Goal: Find specific page/section: Find specific page/section

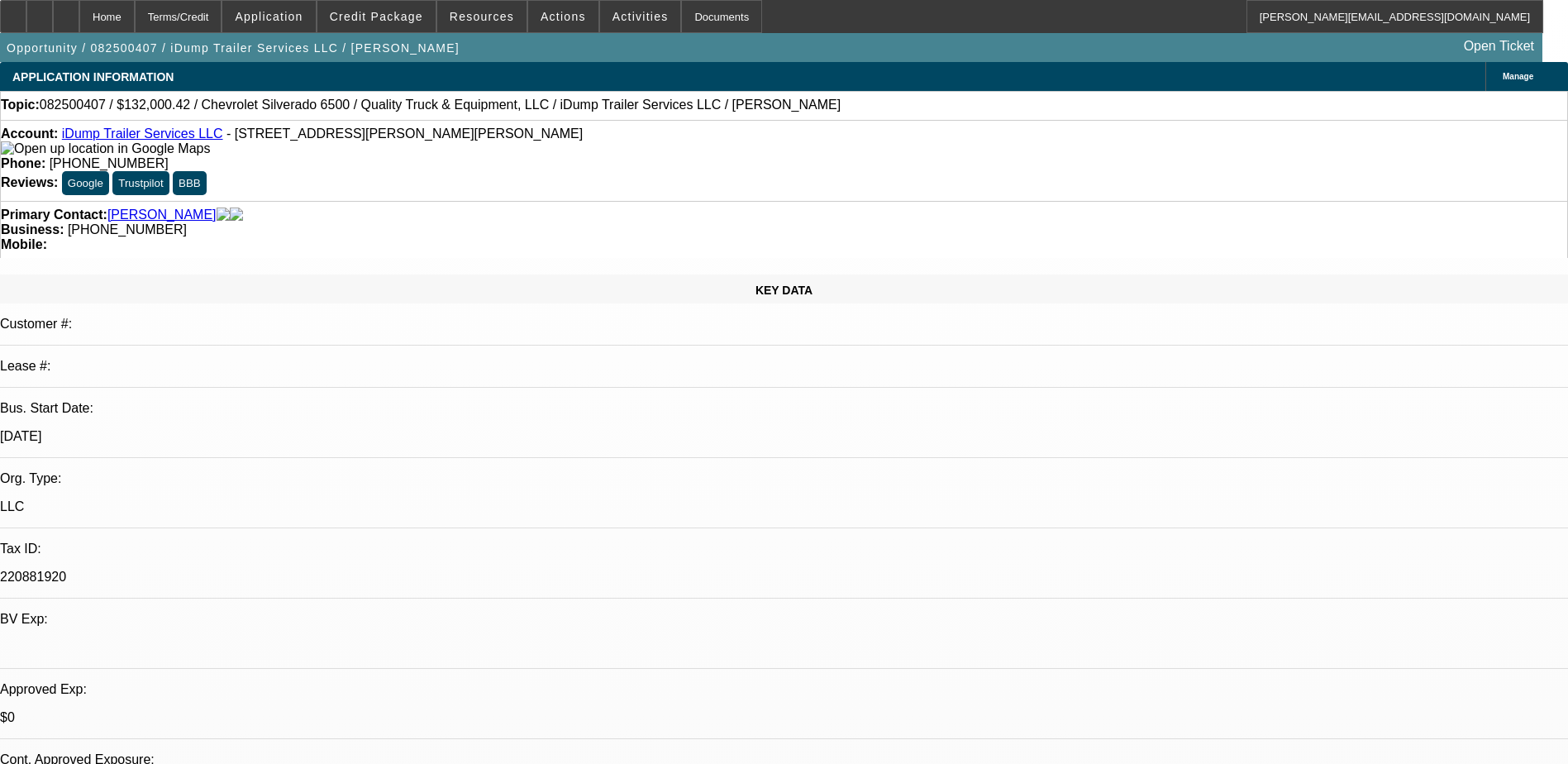
select select "0"
select select "6"
select select "0"
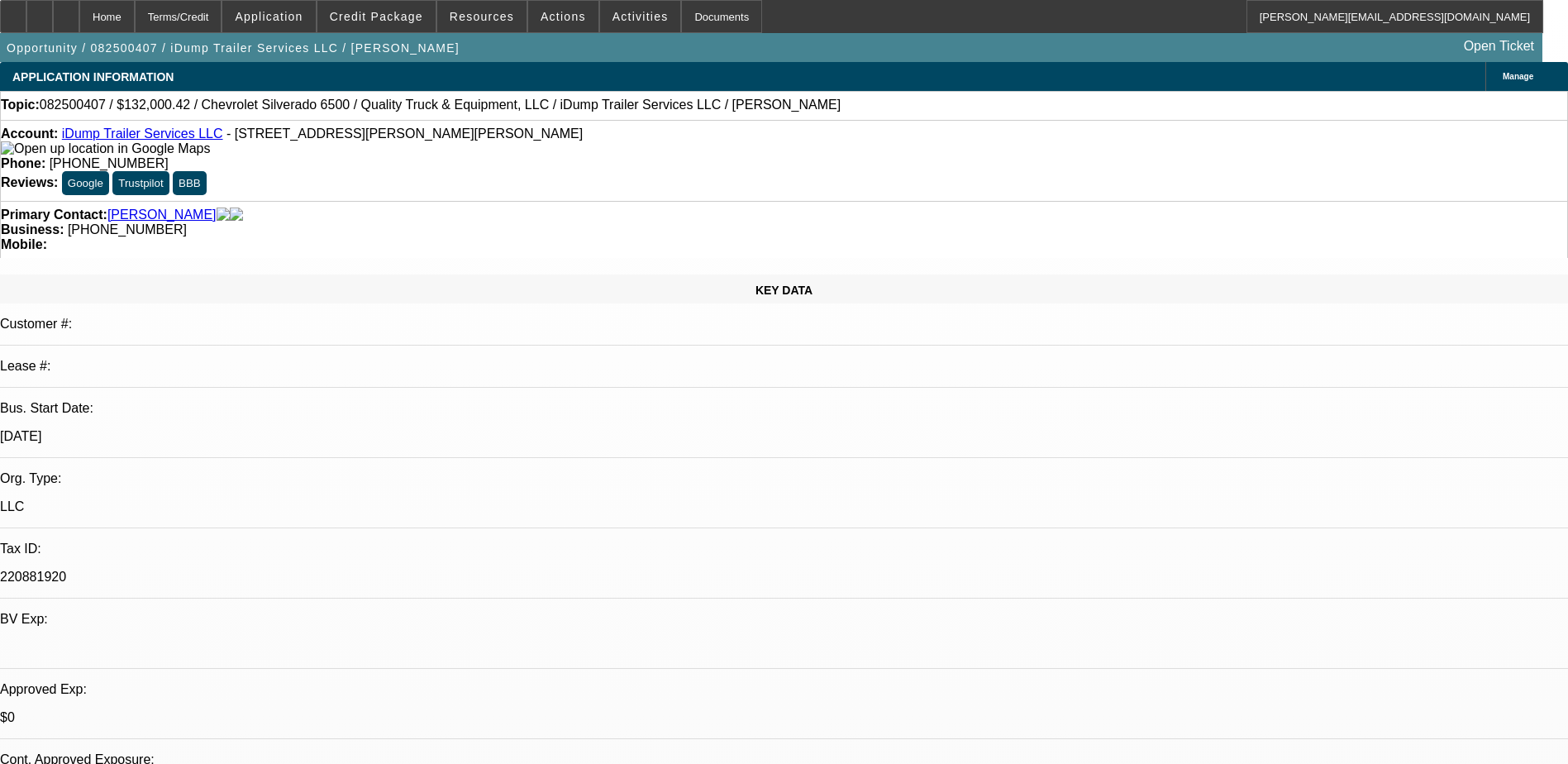
select select "0"
select select "6"
click at [66, 11] on icon at bounding box center [66, 11] width 0 height 0
select select "0"
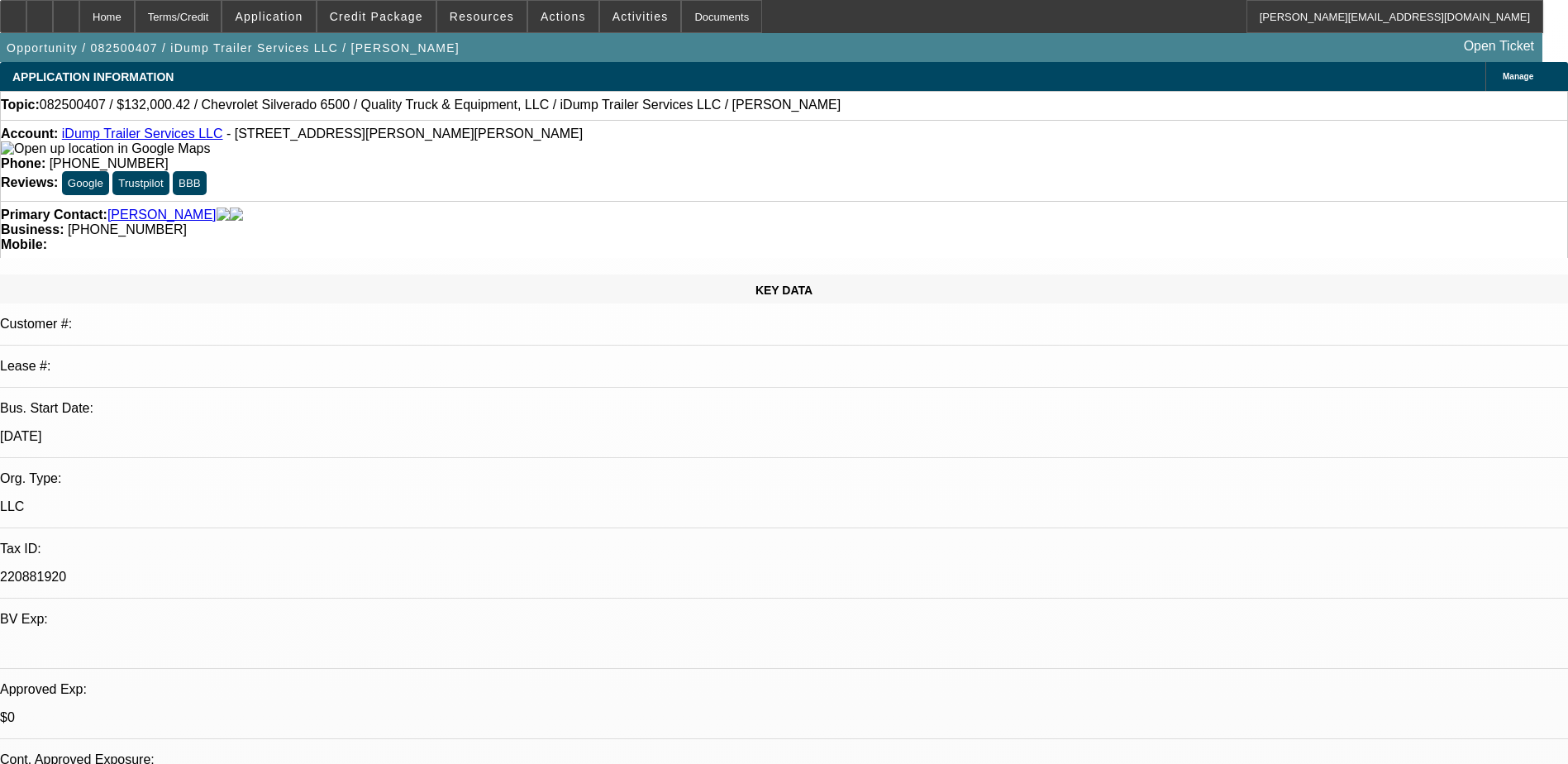
select select "0"
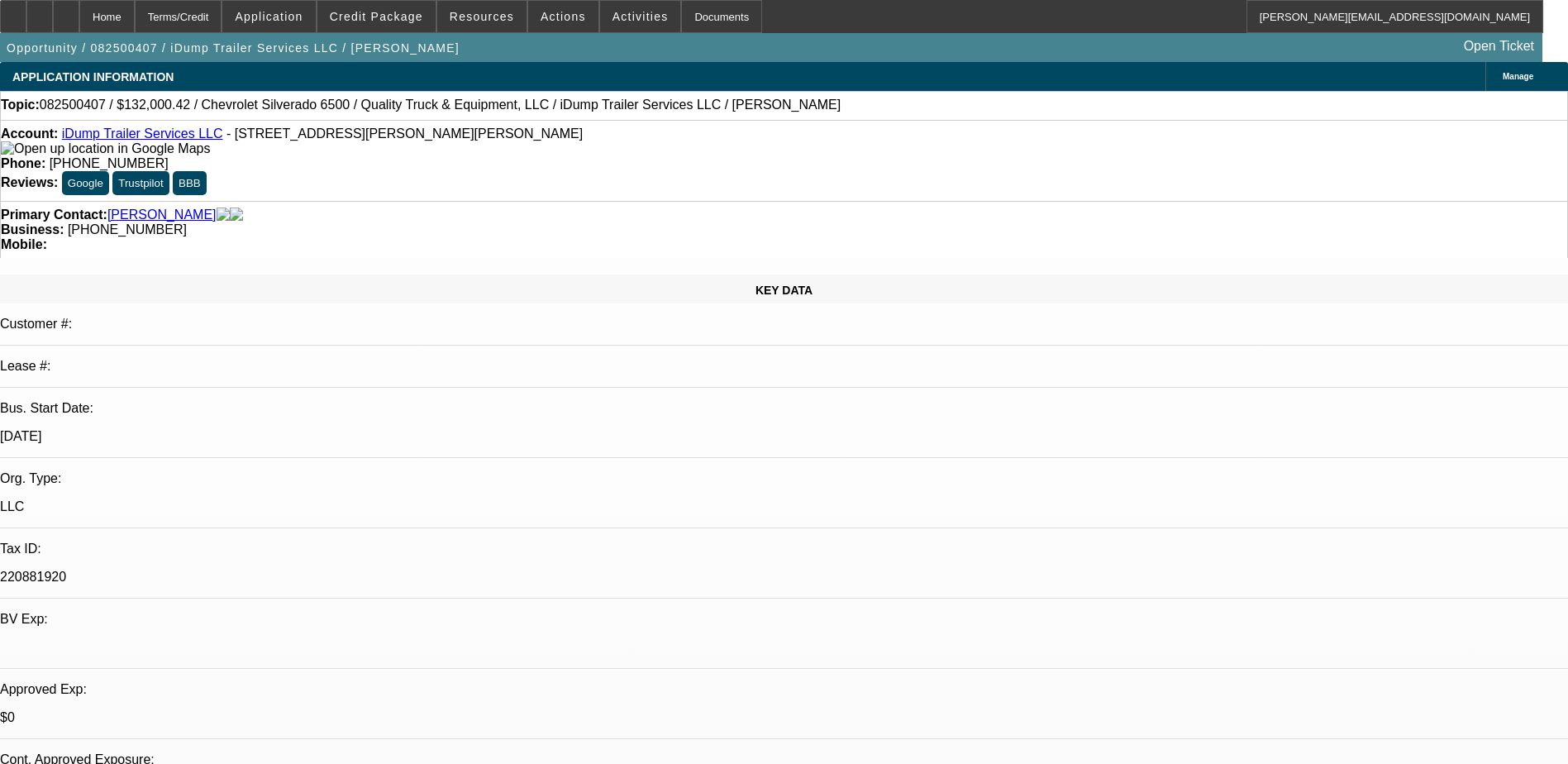
select select "1"
select select "6"
select select "1"
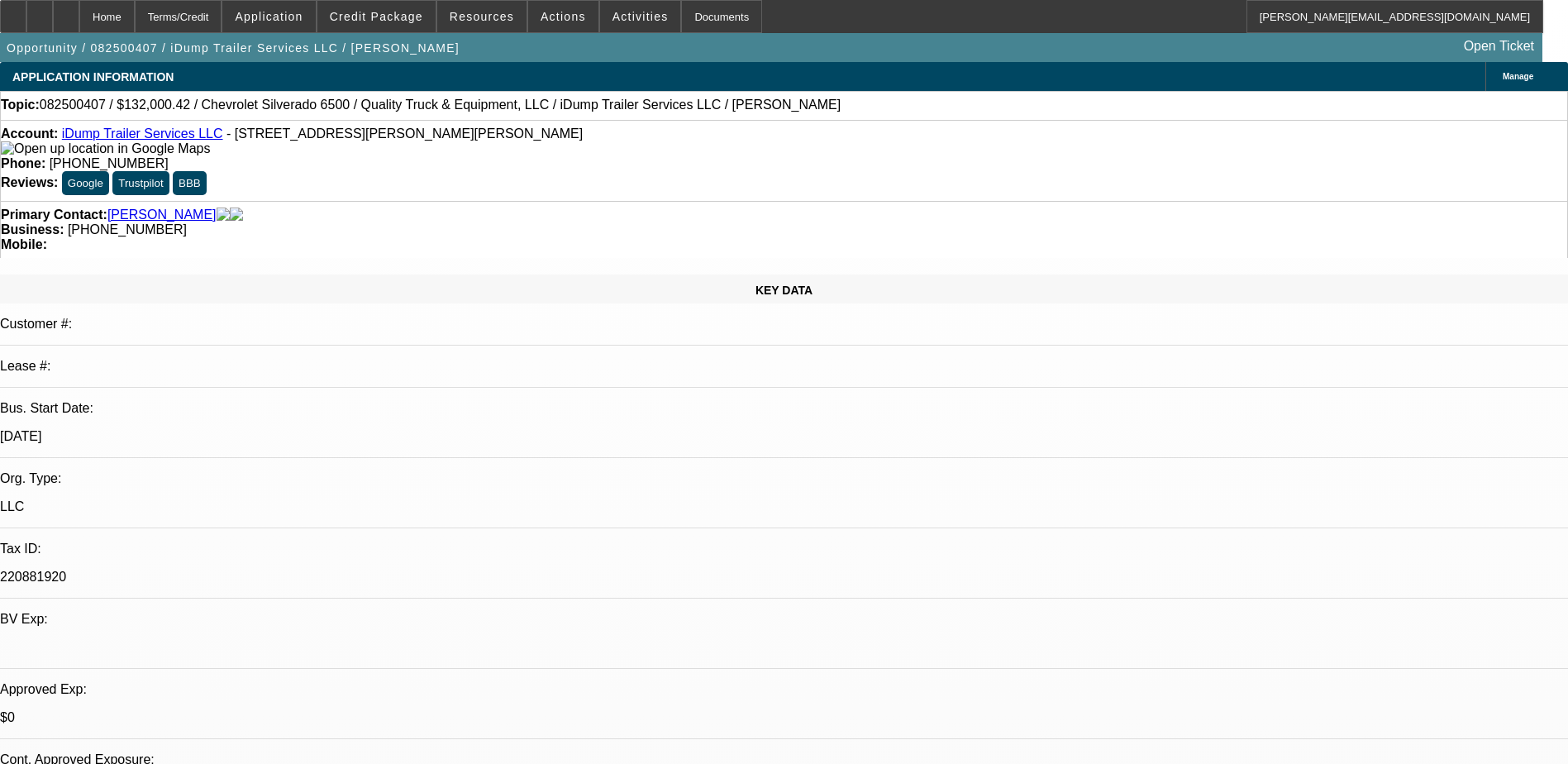
select select "6"
click at [66, 11] on icon at bounding box center [66, 11] width 0 height 0
select select "0"
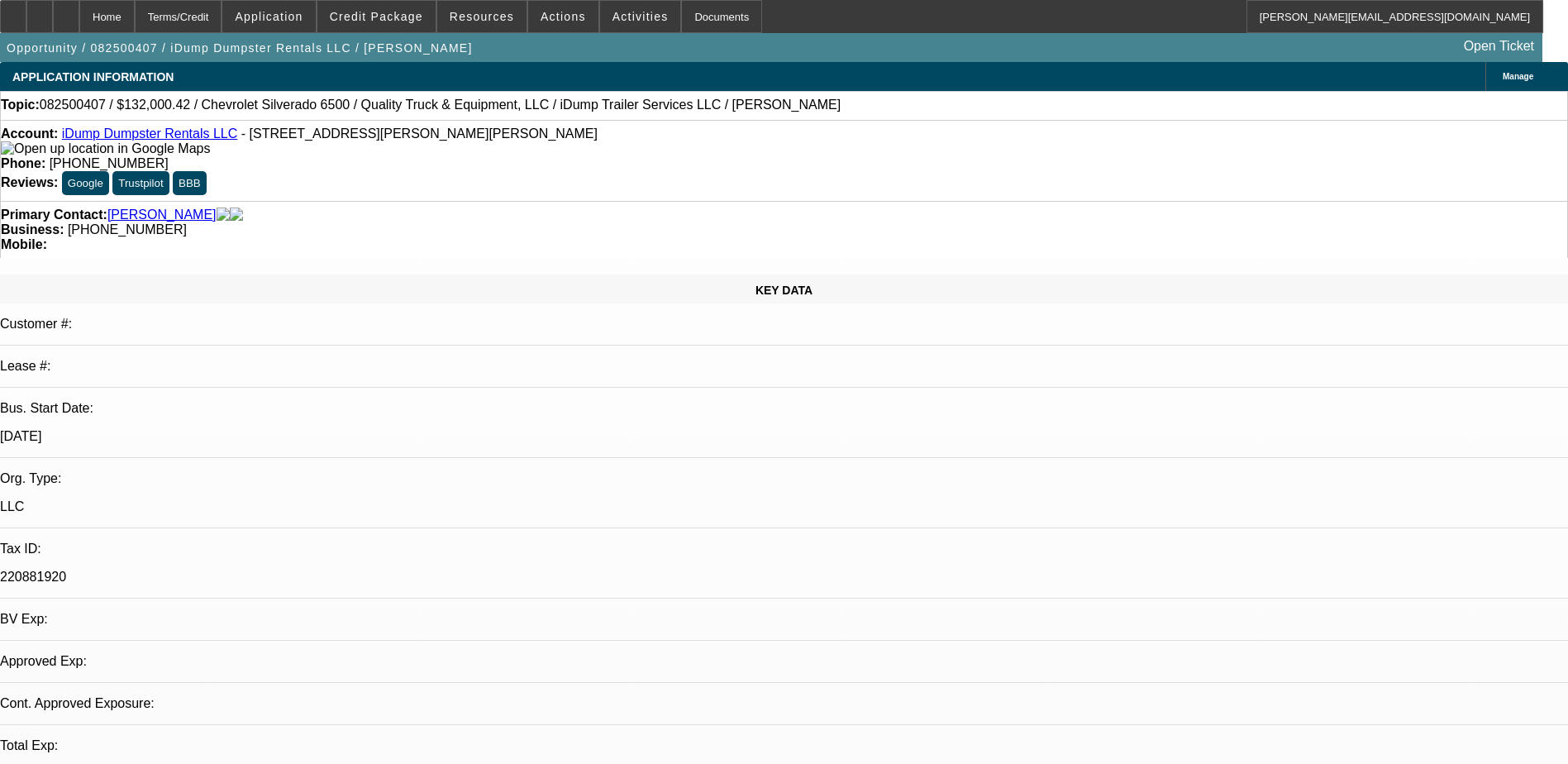
select select "6"
select select "0"
select select "6"
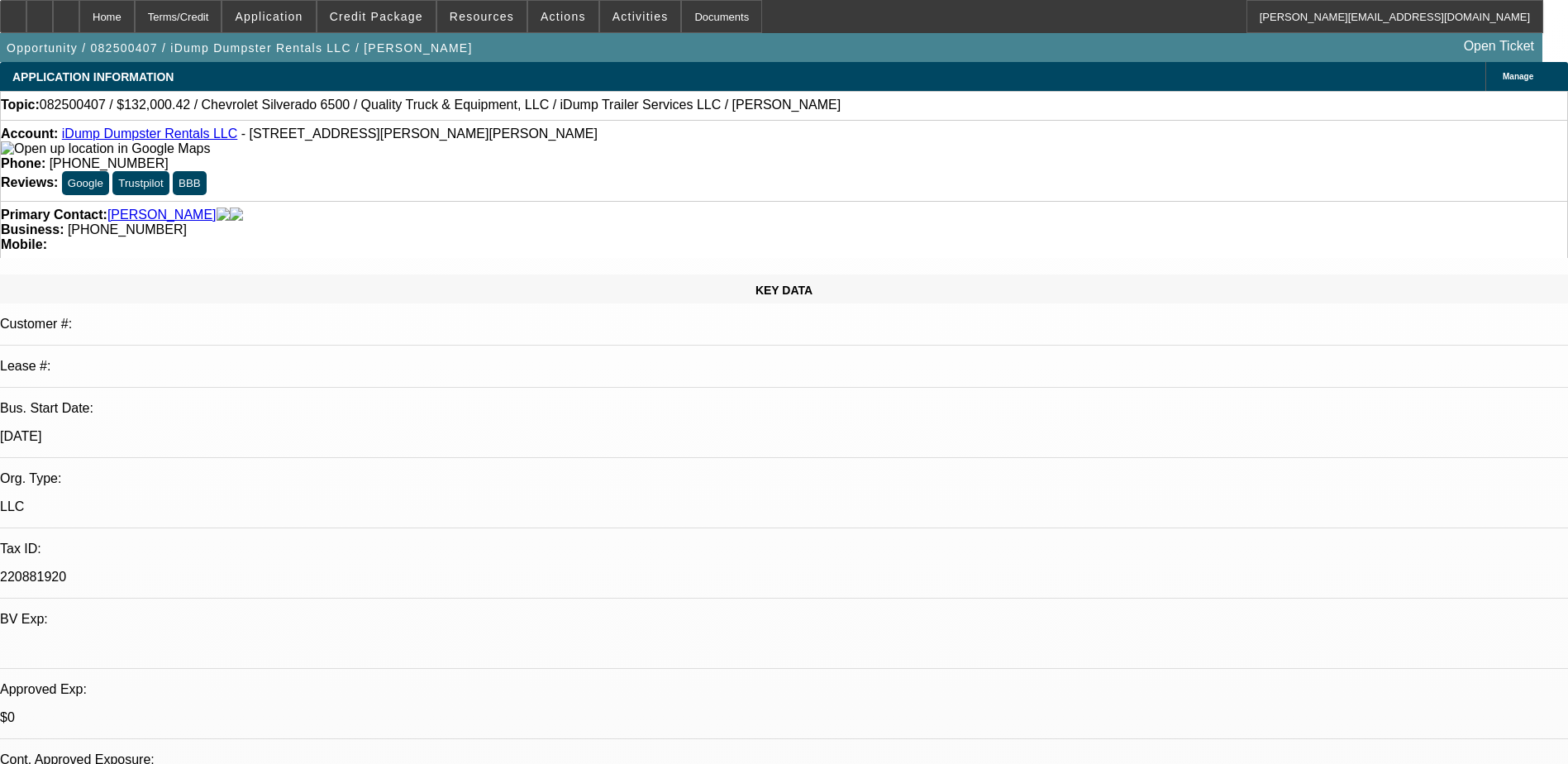
click at [66, 11] on icon at bounding box center [66, 11] width 0 height 0
select select "0"
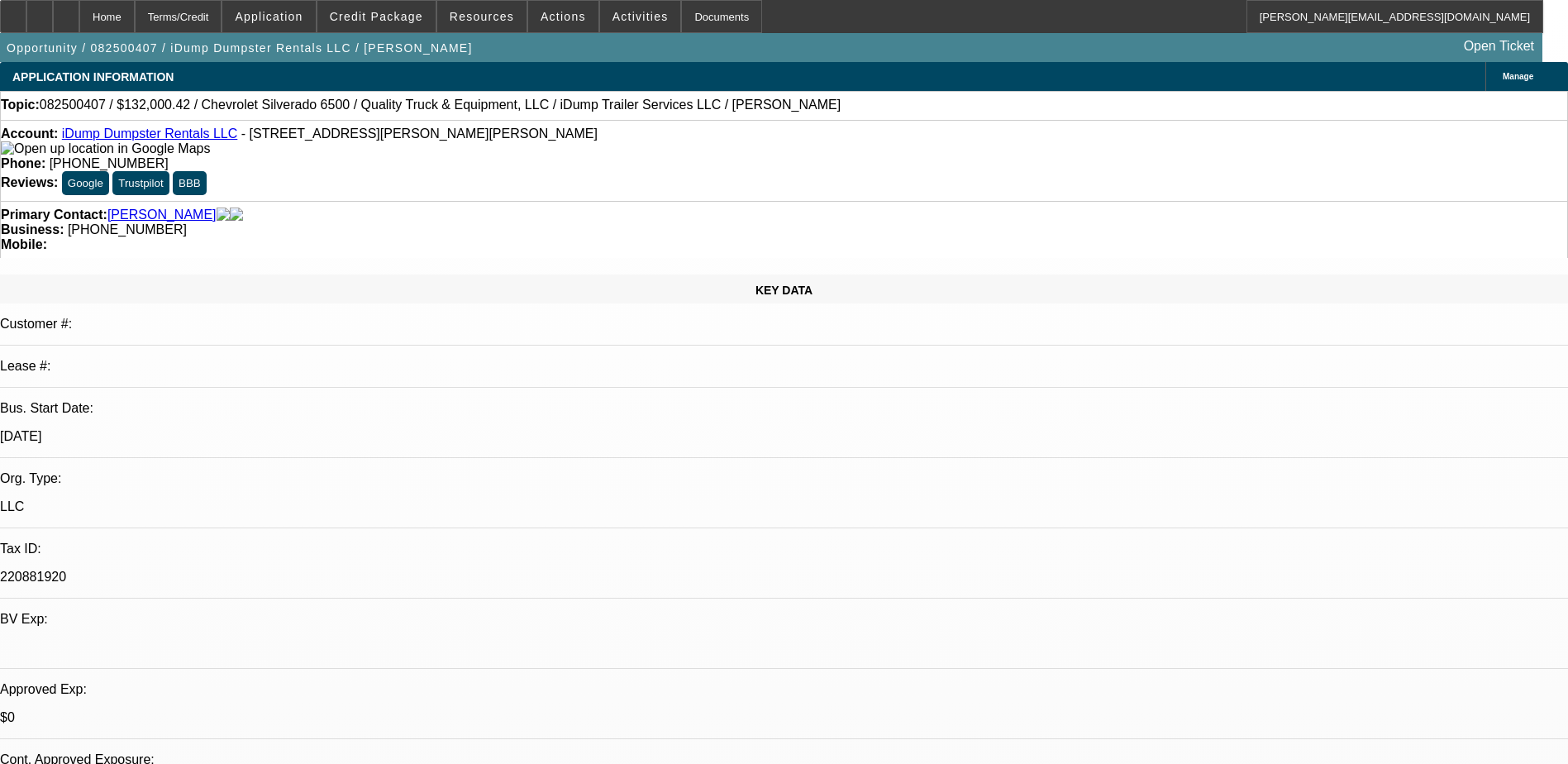
select select "6"
select select "0"
select select "6"
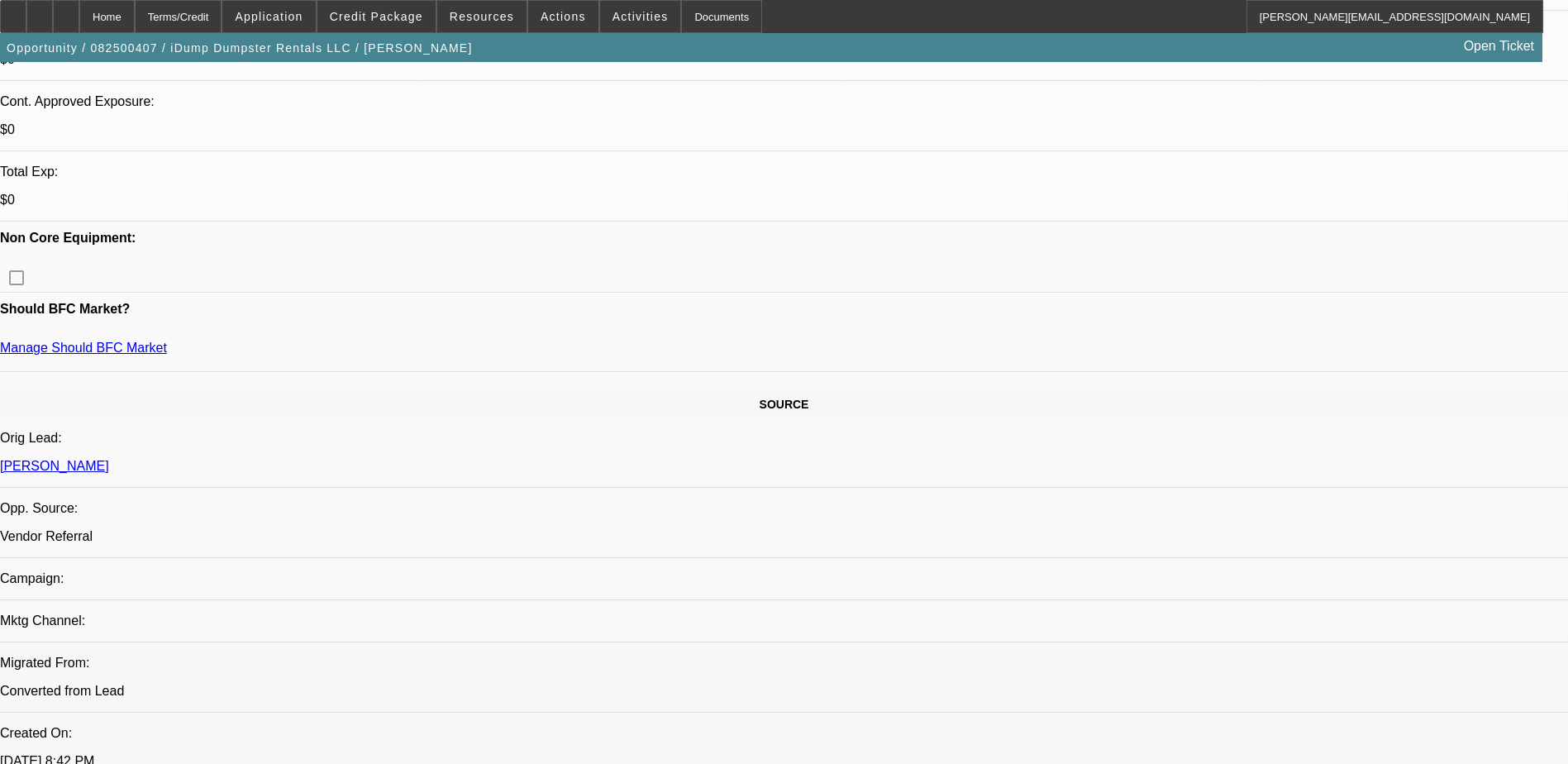
scroll to position [330, 0]
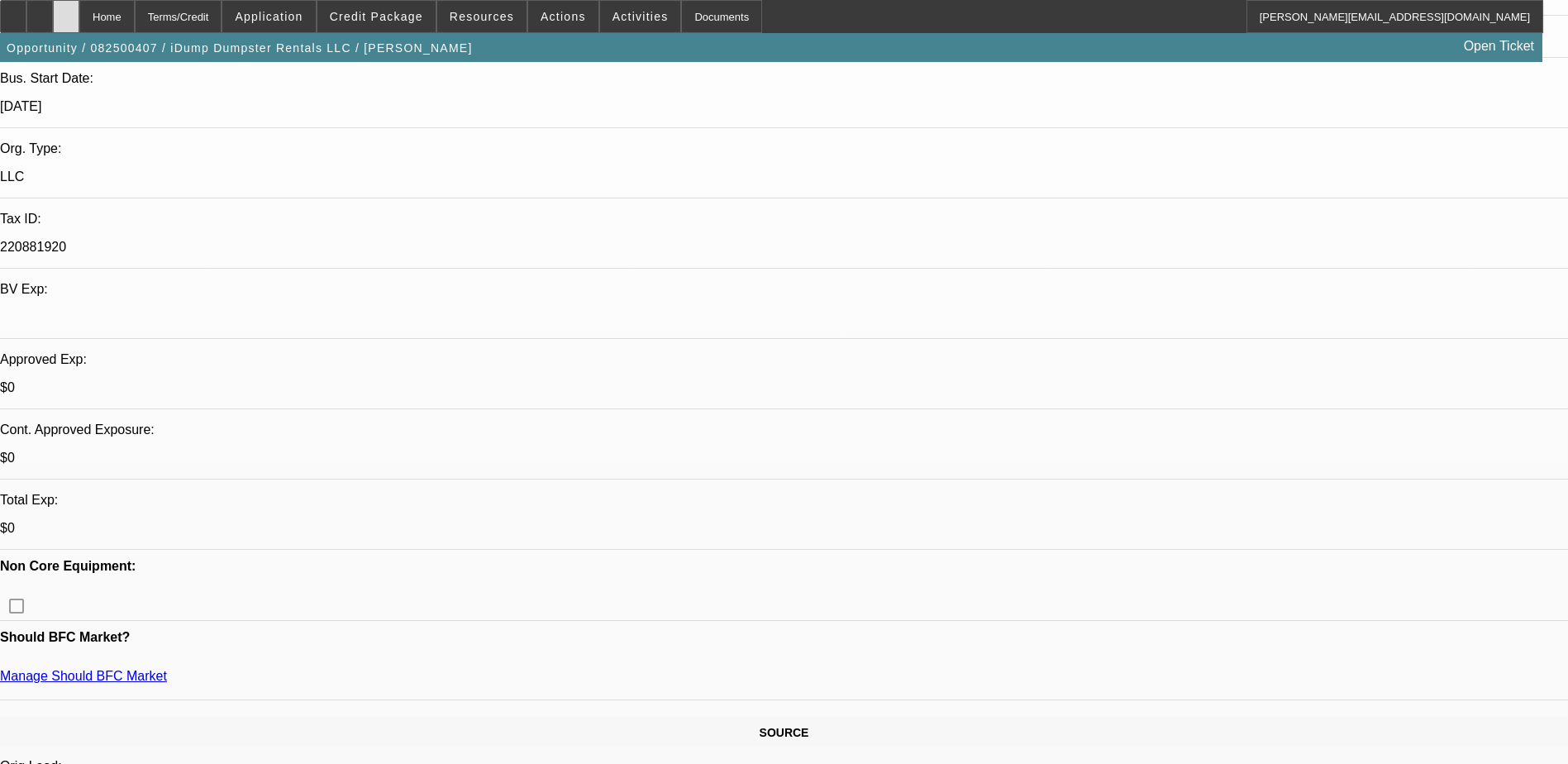
click at [66, 11] on icon at bounding box center [66, 11] width 0 height 0
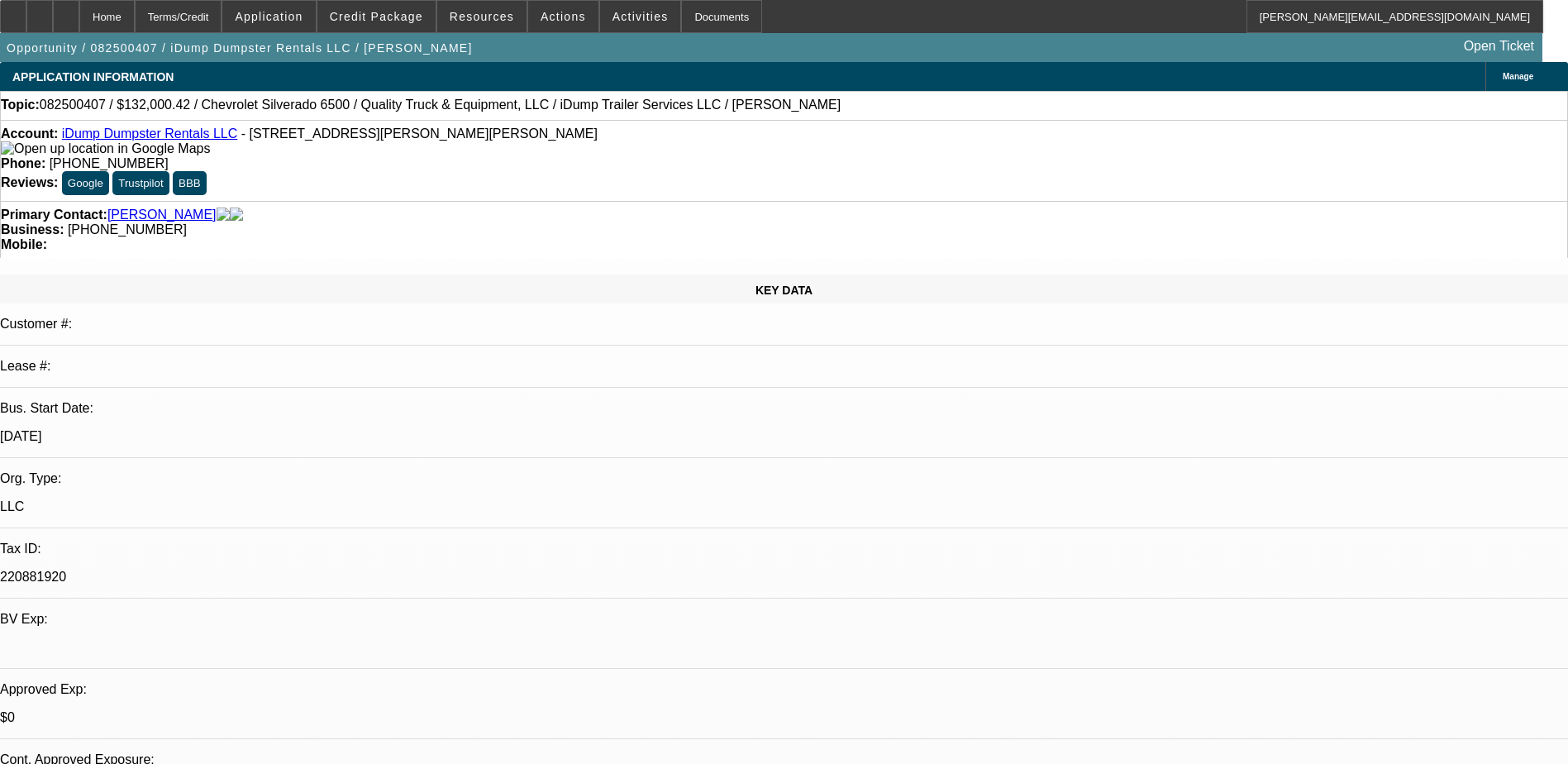
select select "0"
select select "6"
select select "0"
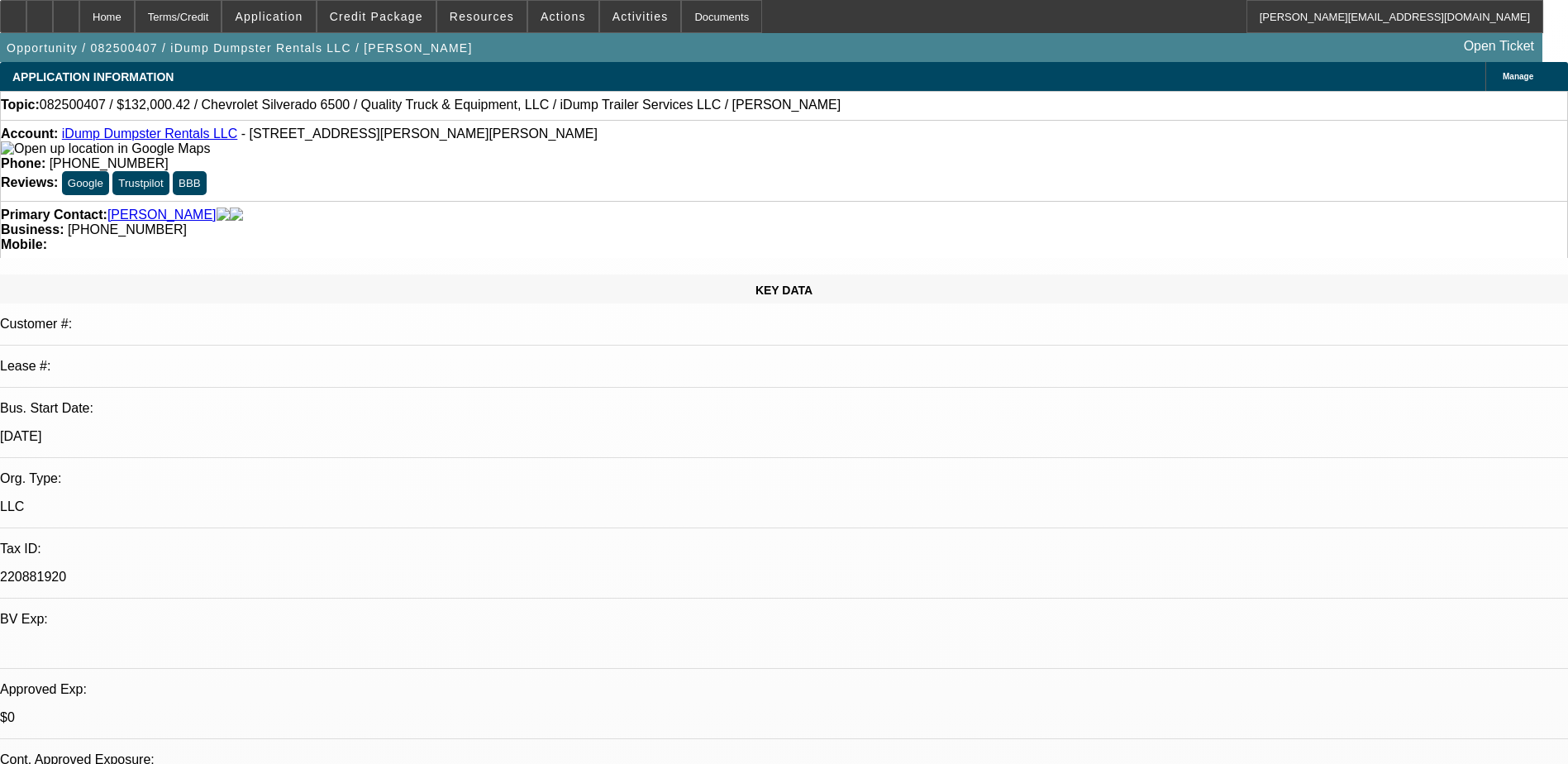
select select "0"
select select "6"
click at [80, 14] on div at bounding box center [66, 17] width 27 height 34
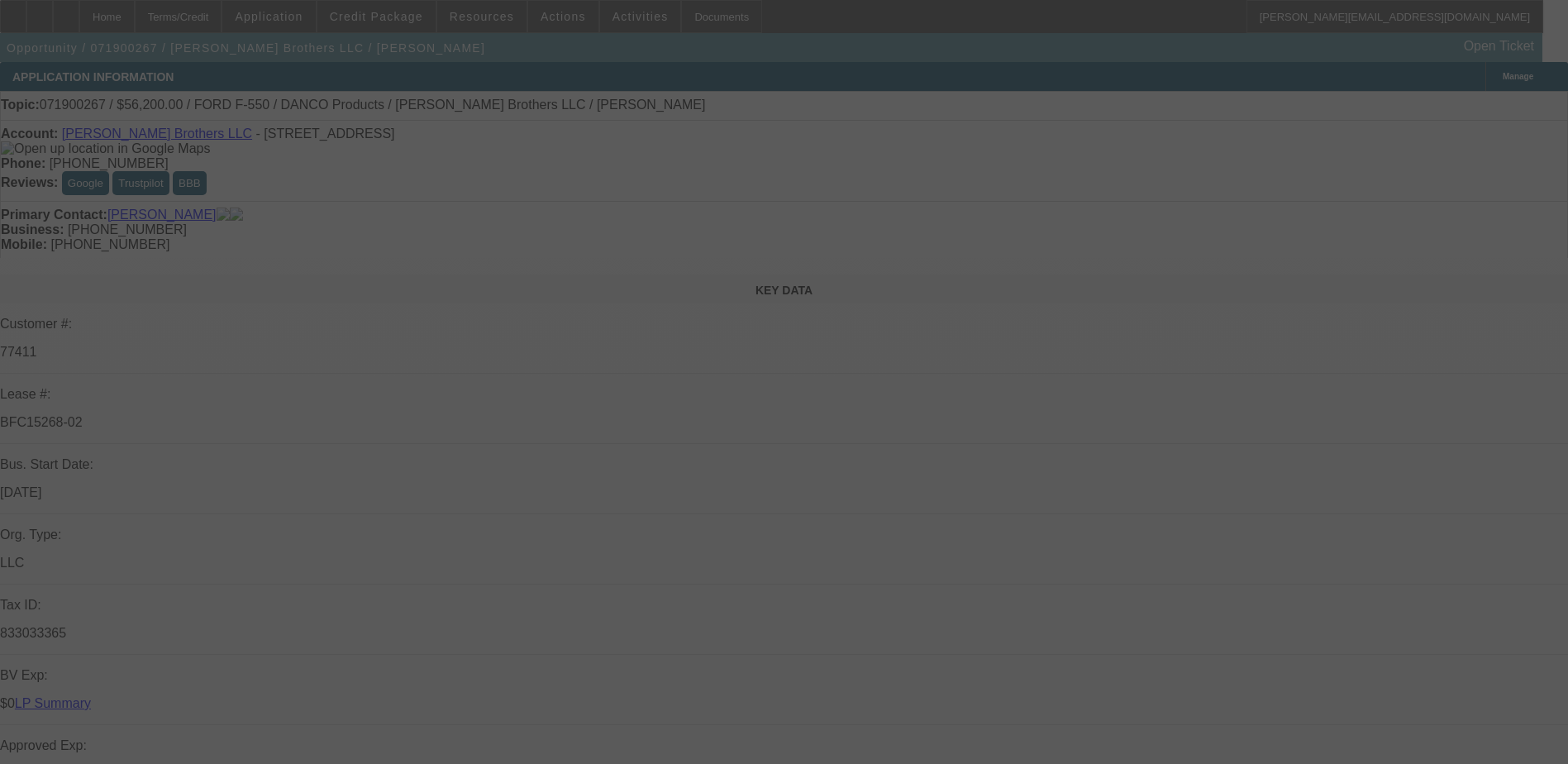
select select "0"
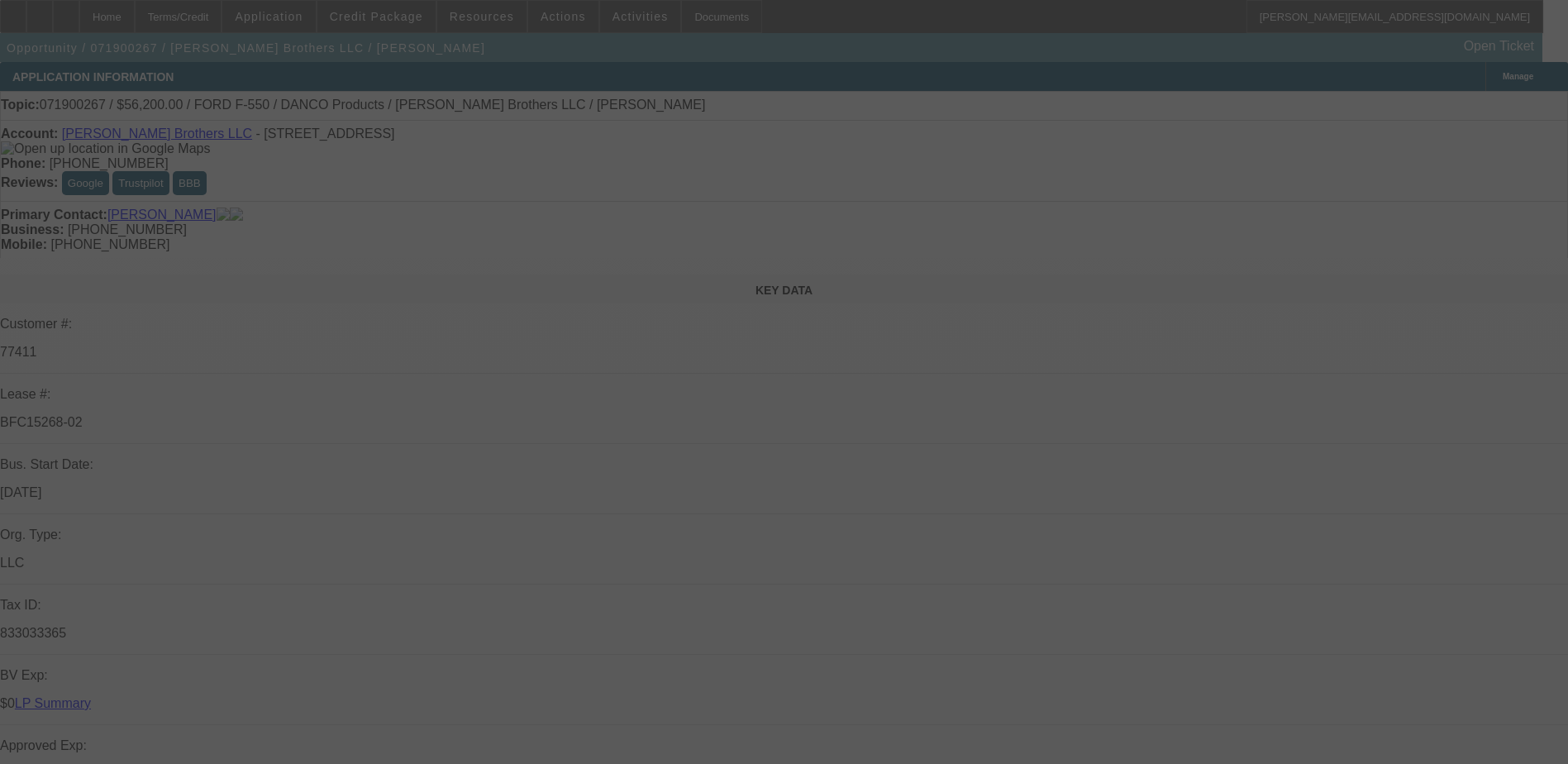
select select "0"
select select "2"
select select "0"
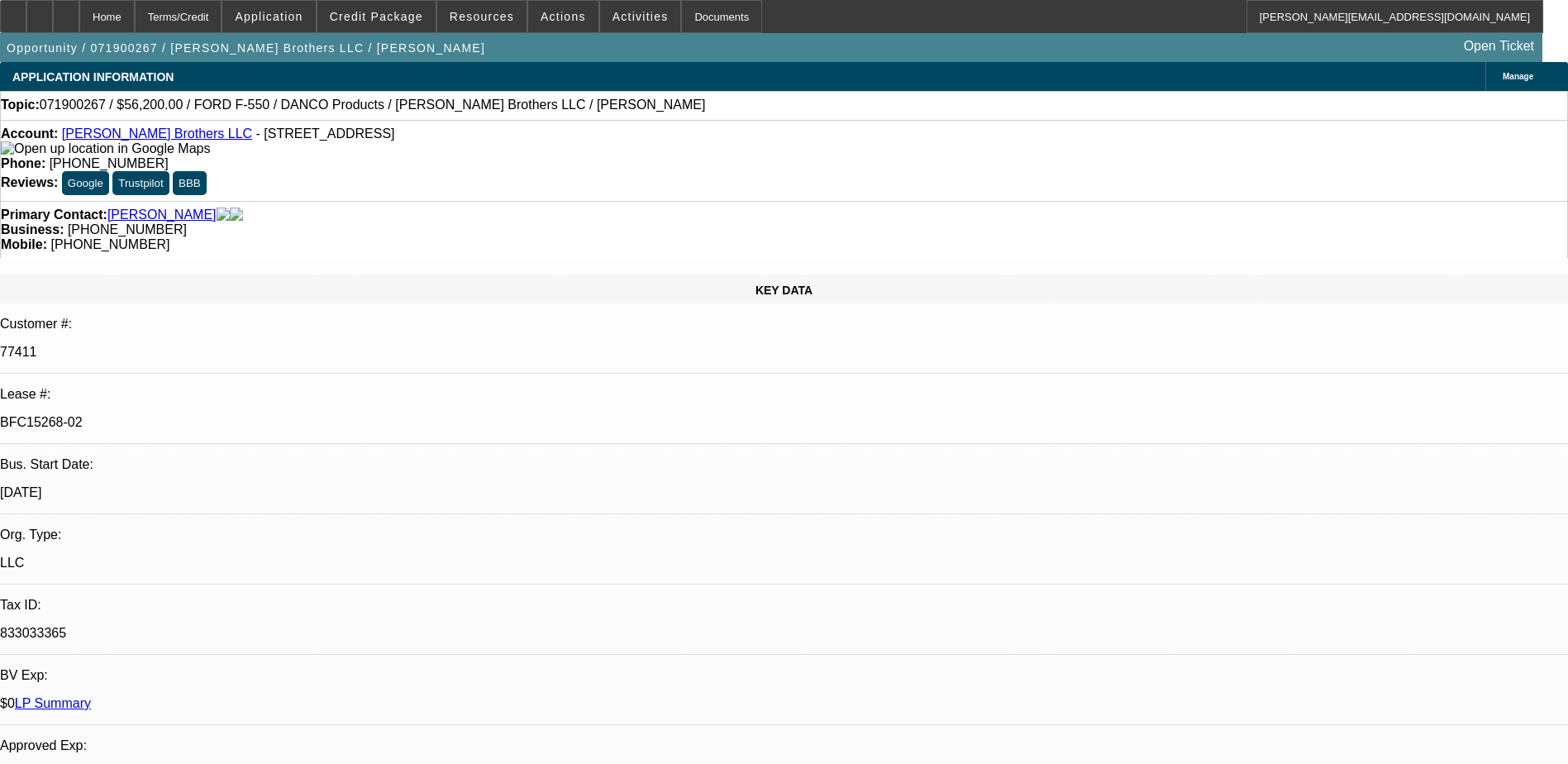
select select "1"
select select "2"
select select "6"
select select "1"
select select "2"
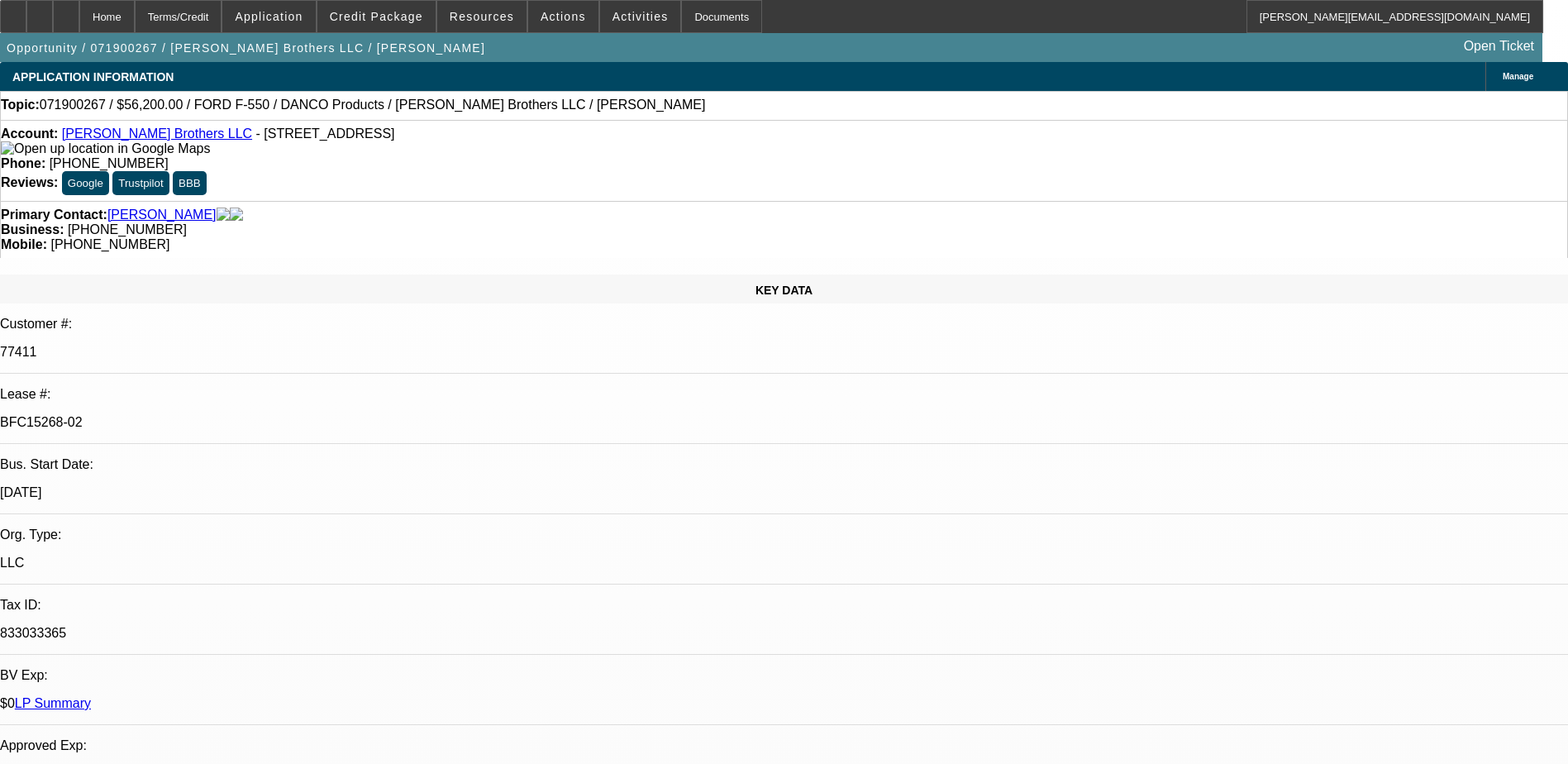
select select "6"
select select "1"
select select "2"
select select "6"
select select "1"
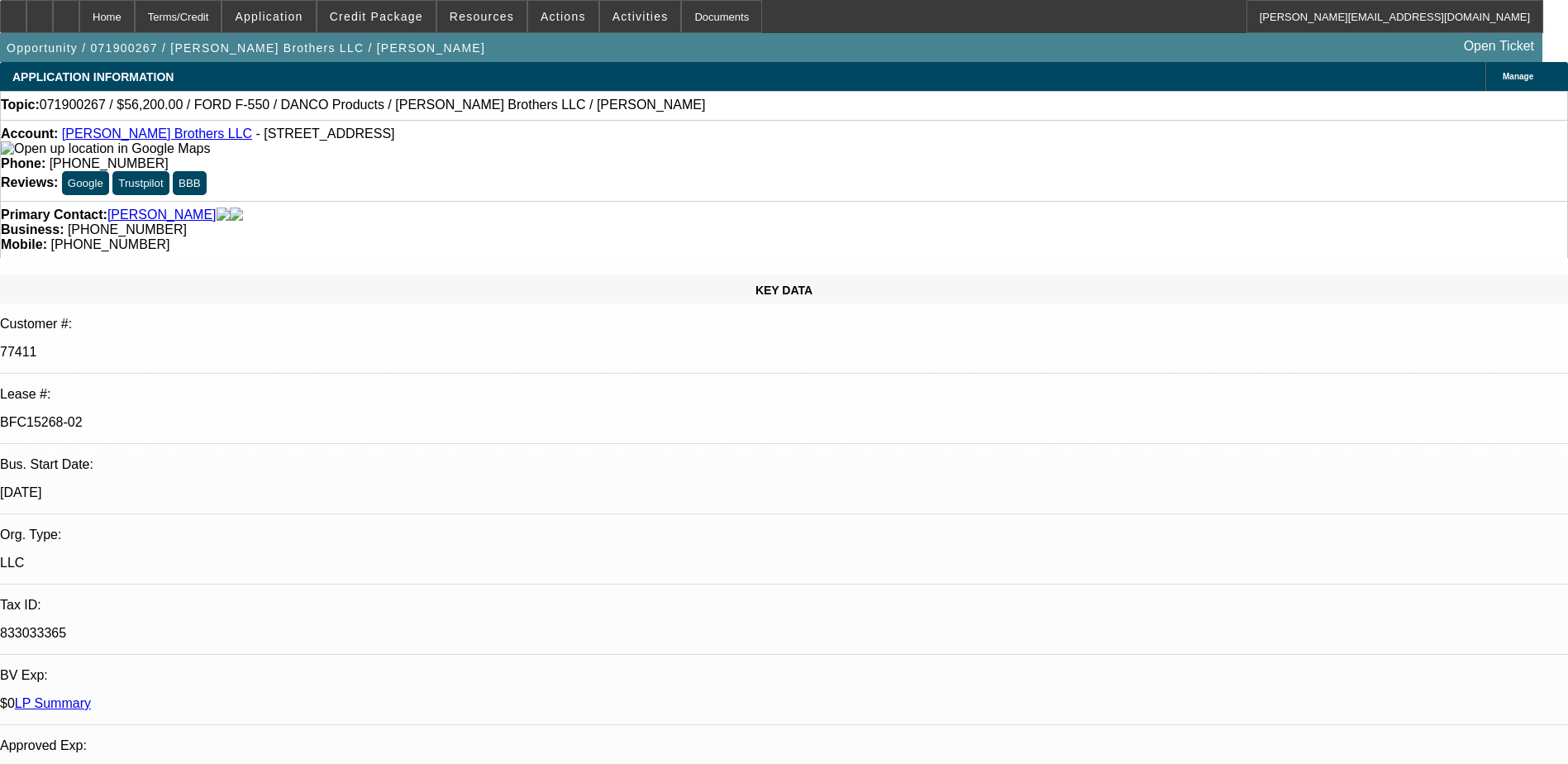
select select "2"
select select "6"
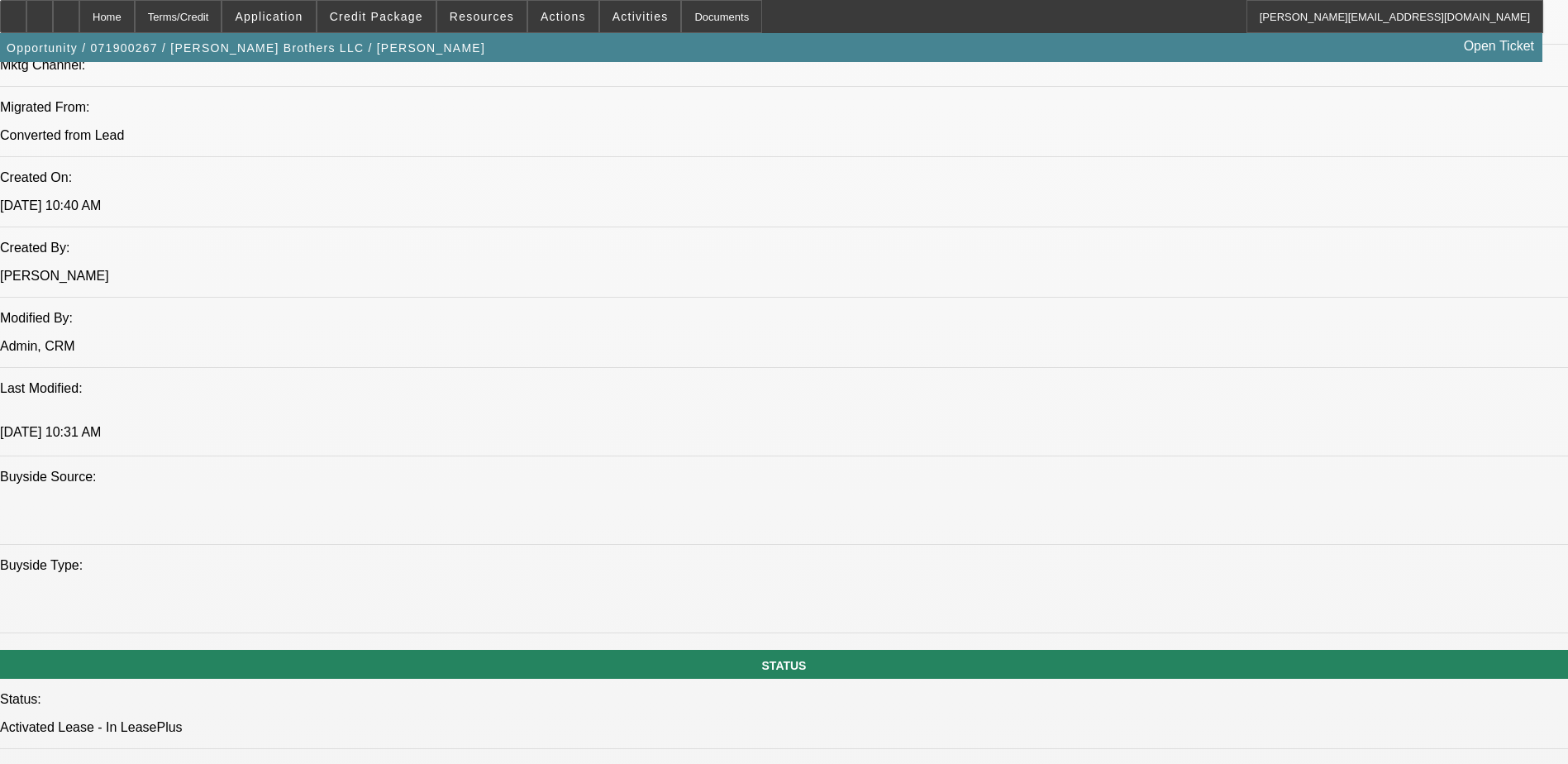
scroll to position [1406, 0]
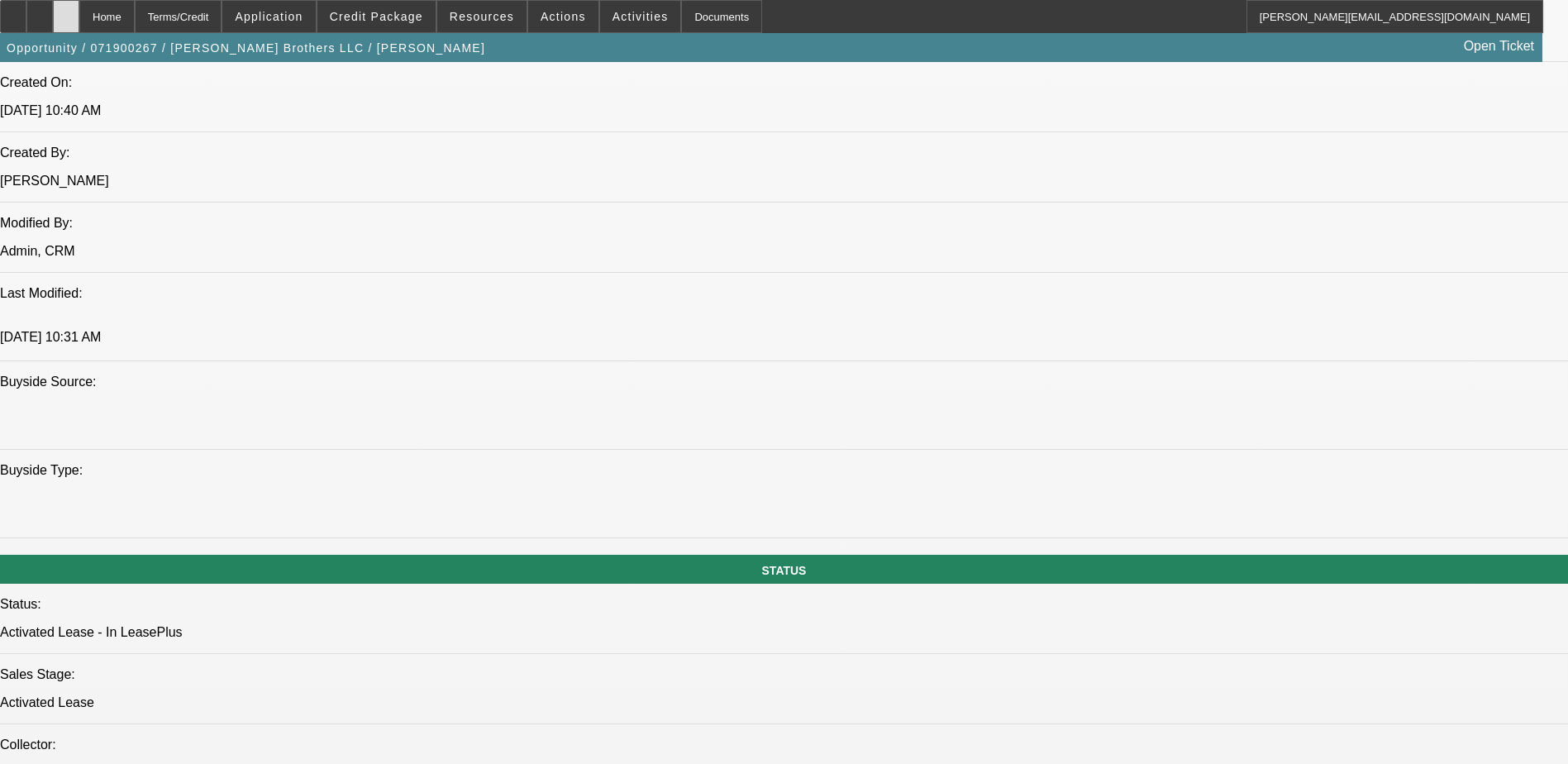
click at [66, 11] on icon at bounding box center [66, 11] width 0 height 0
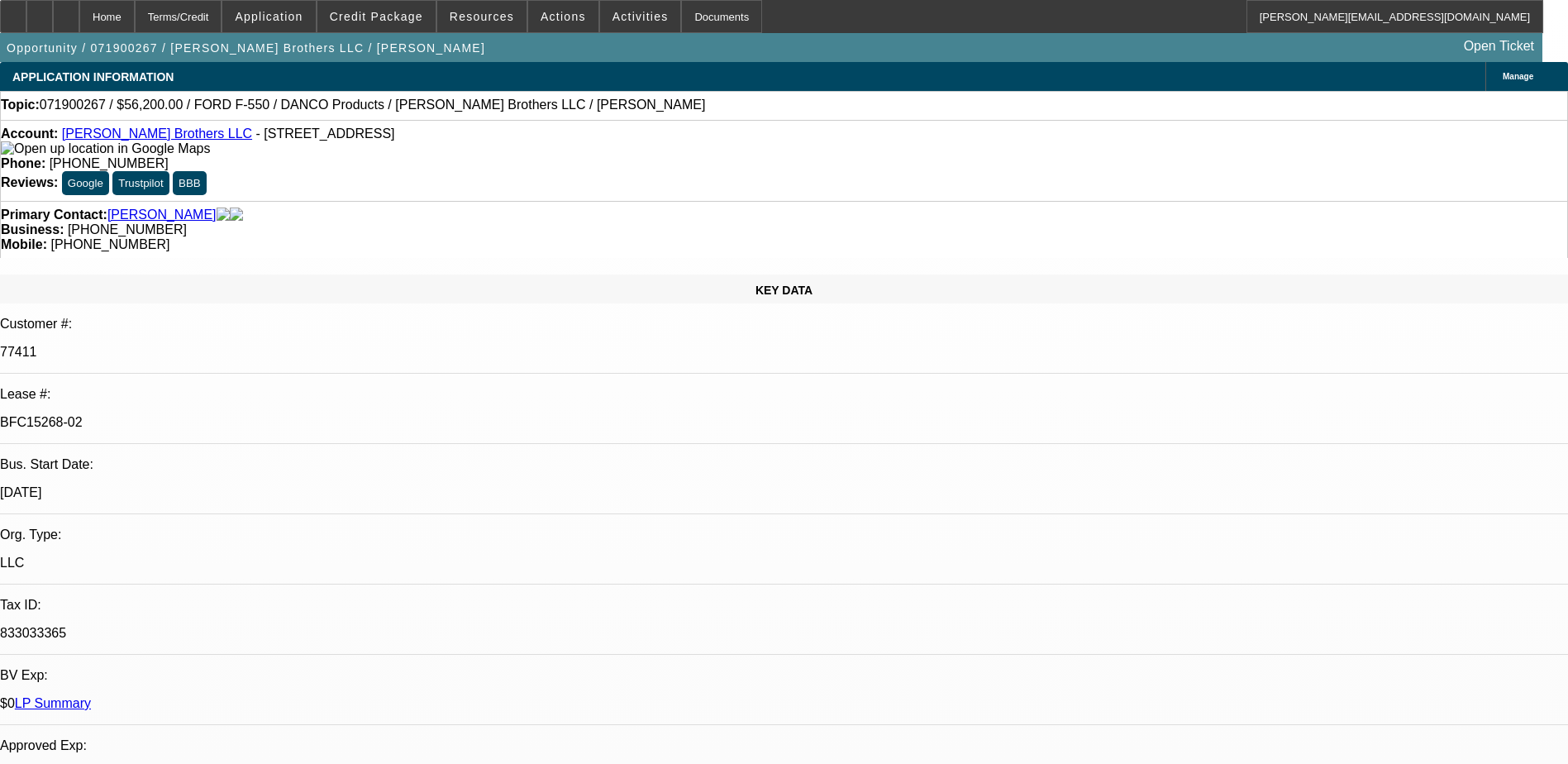
select select "0"
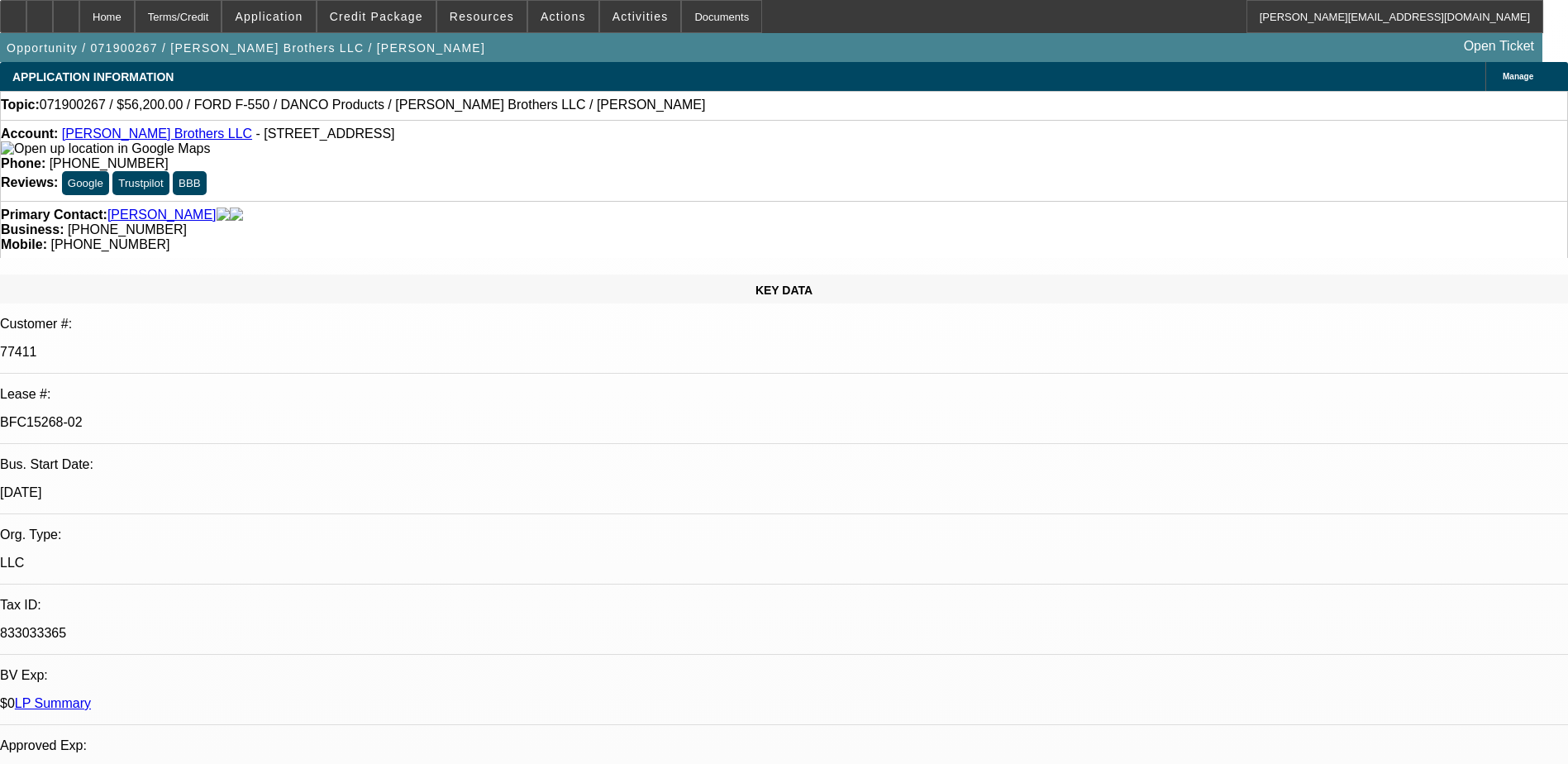
select select "0"
select select "2"
select select "0"
select select "1"
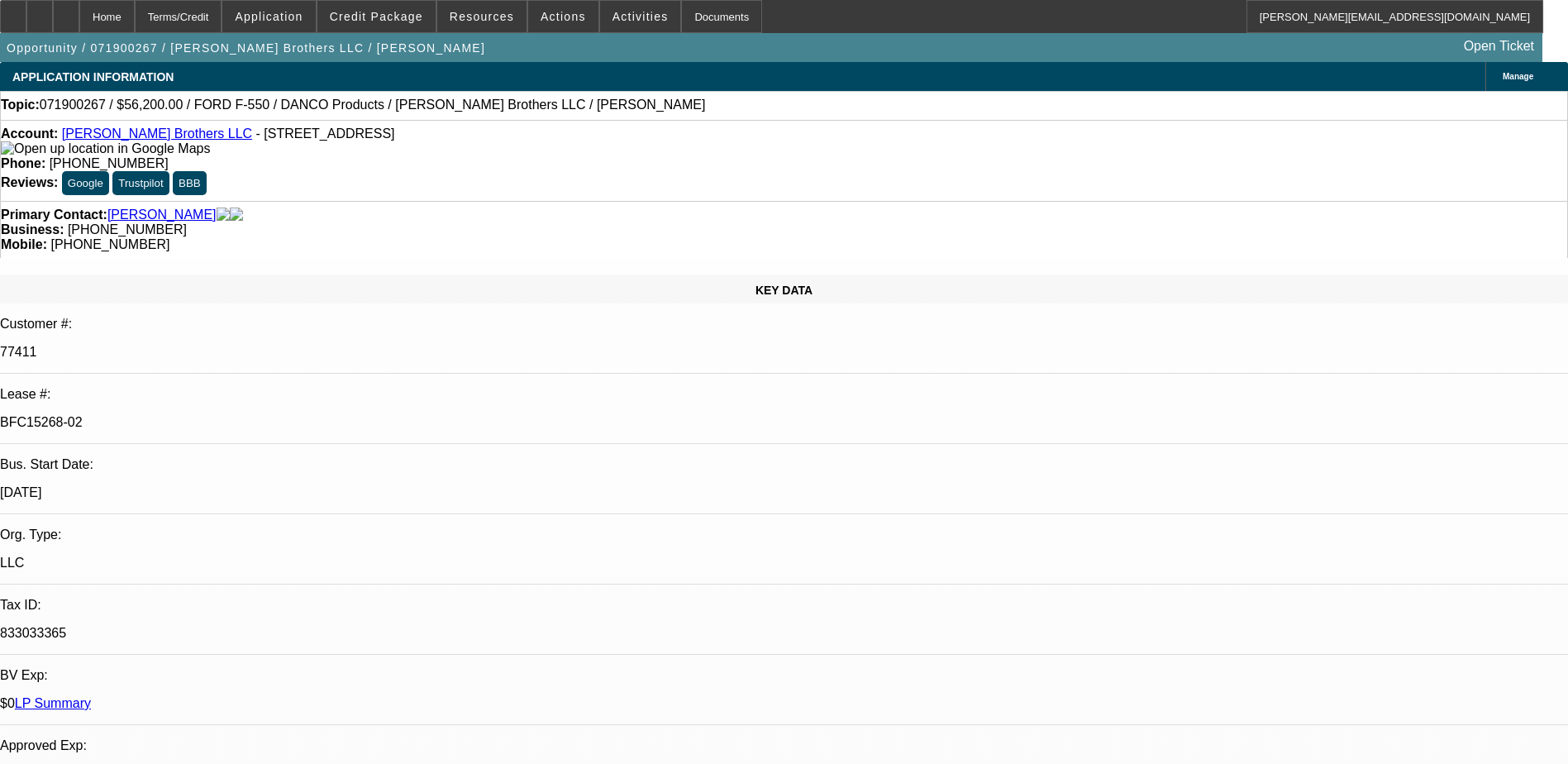
select select "2"
select select "6"
select select "1"
select select "2"
select select "6"
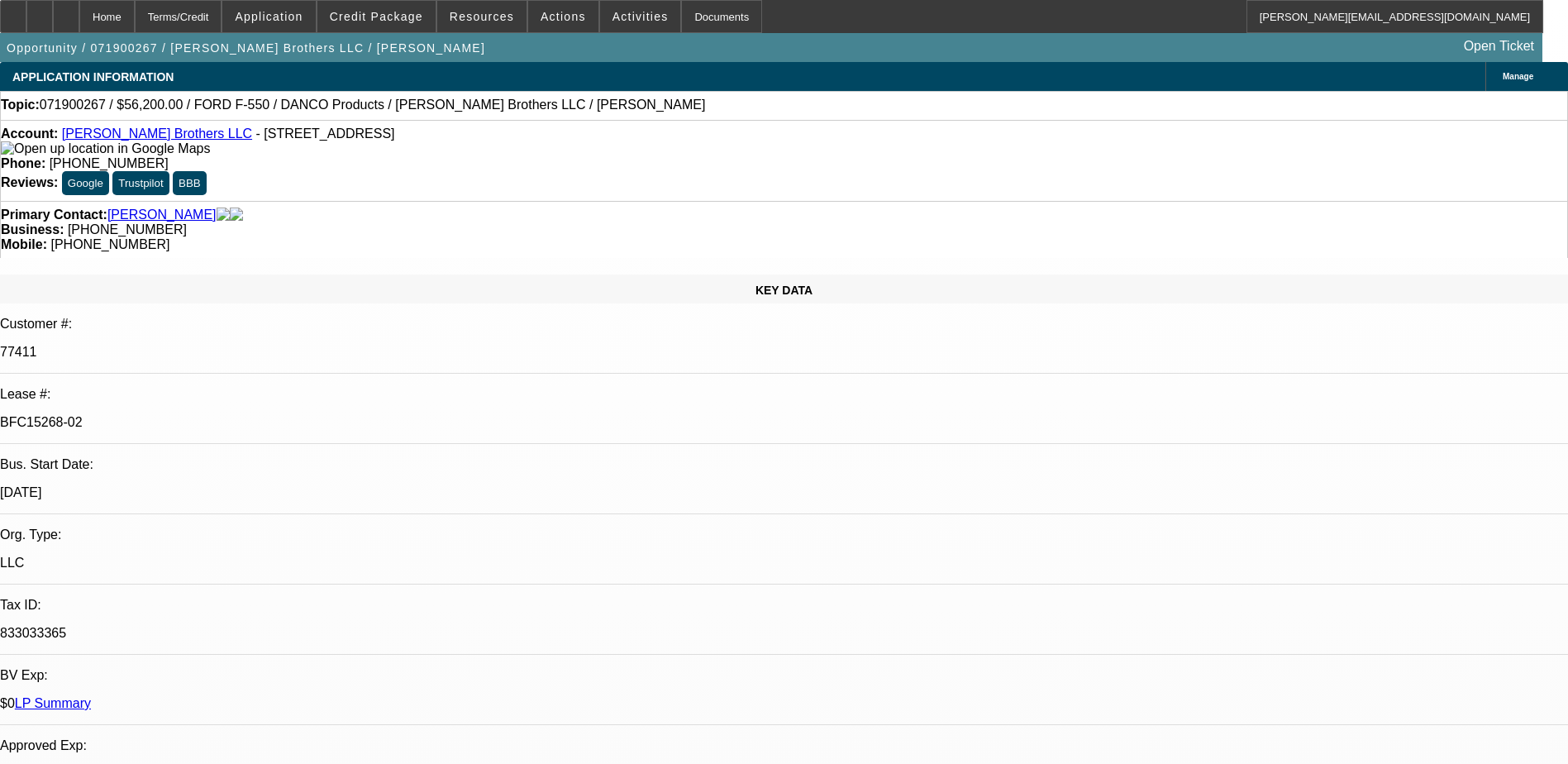
select select "1"
select select "2"
select select "6"
select select "1"
select select "2"
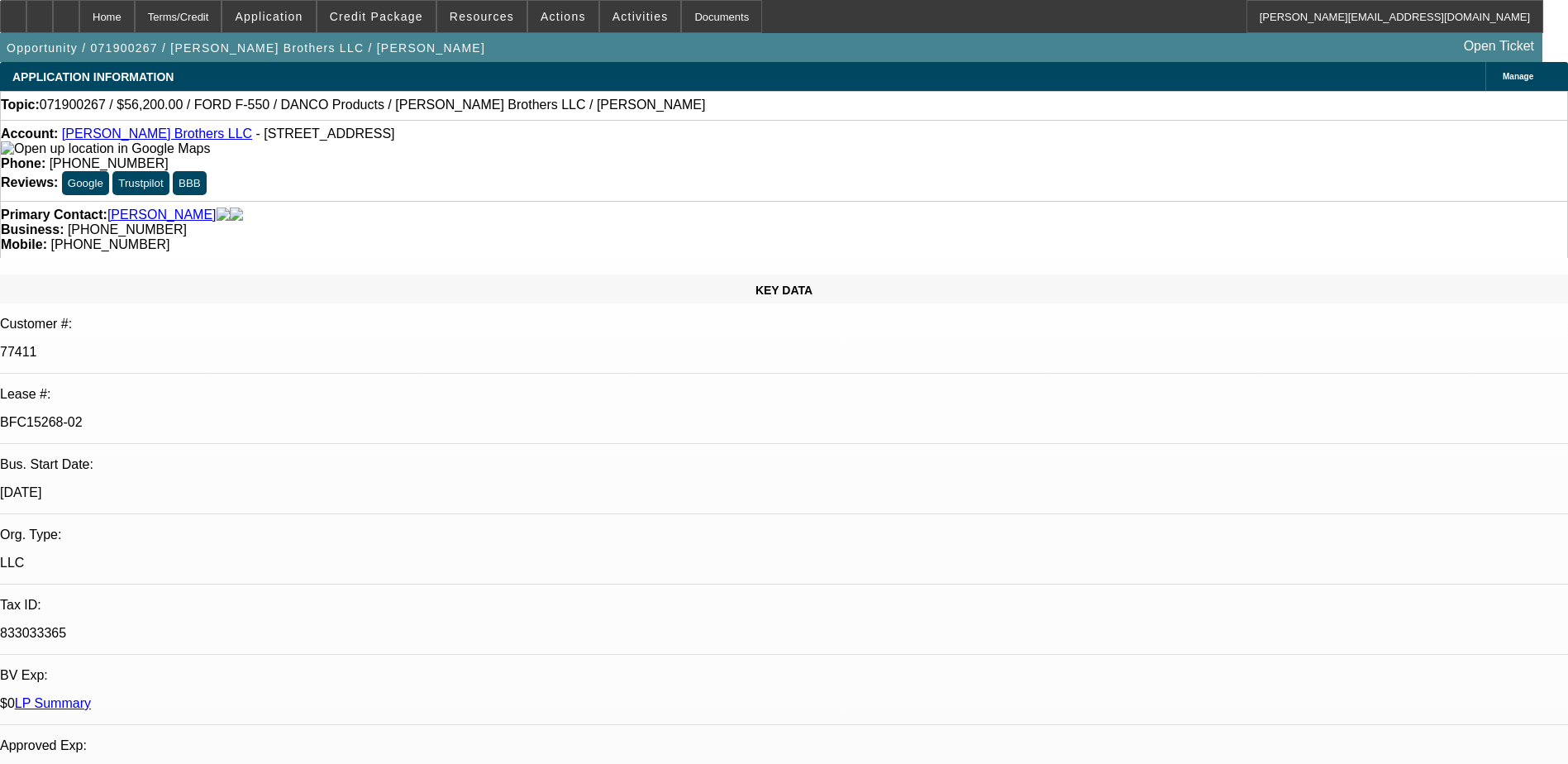
select select "6"
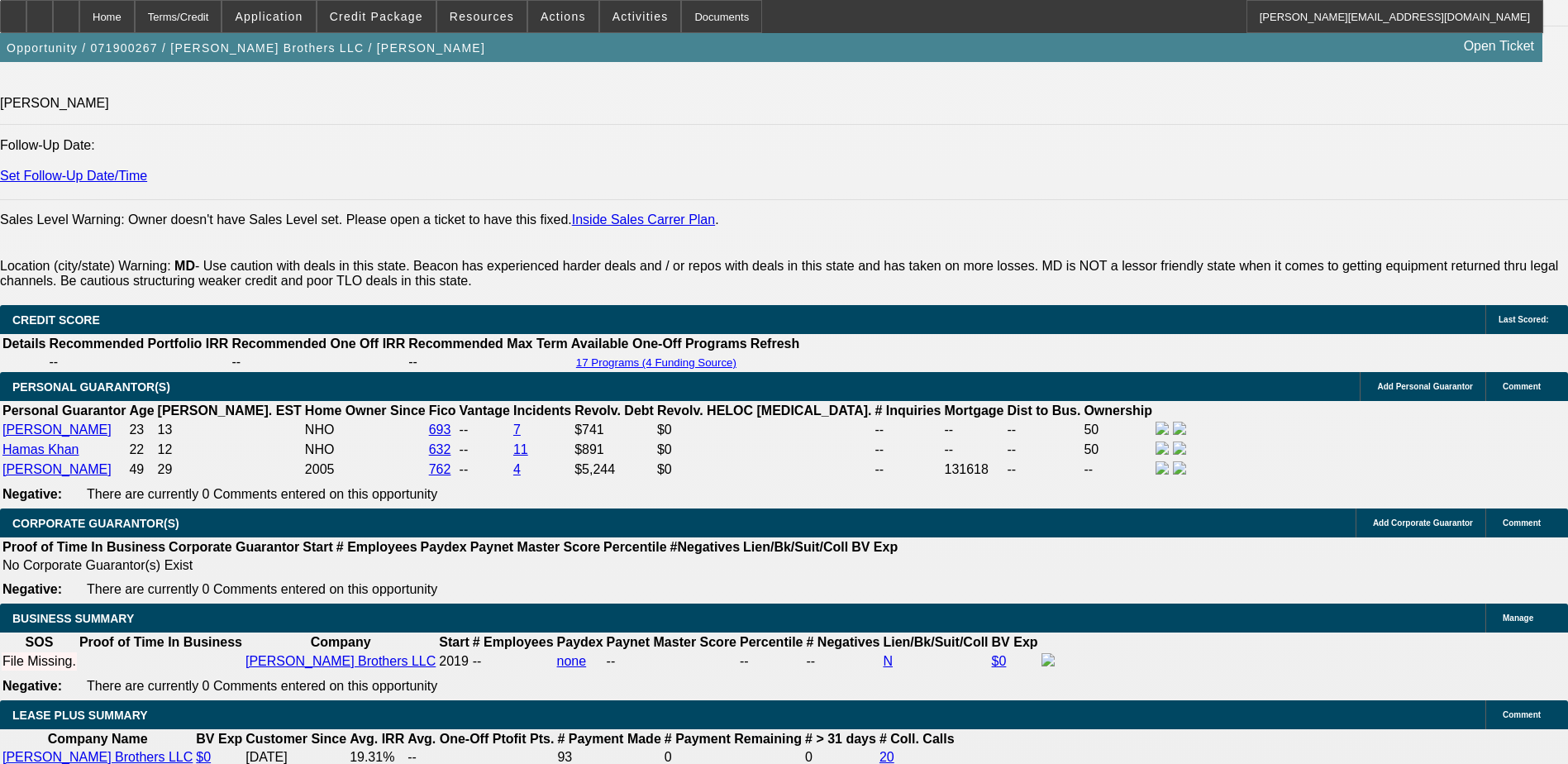
scroll to position [2563, 0]
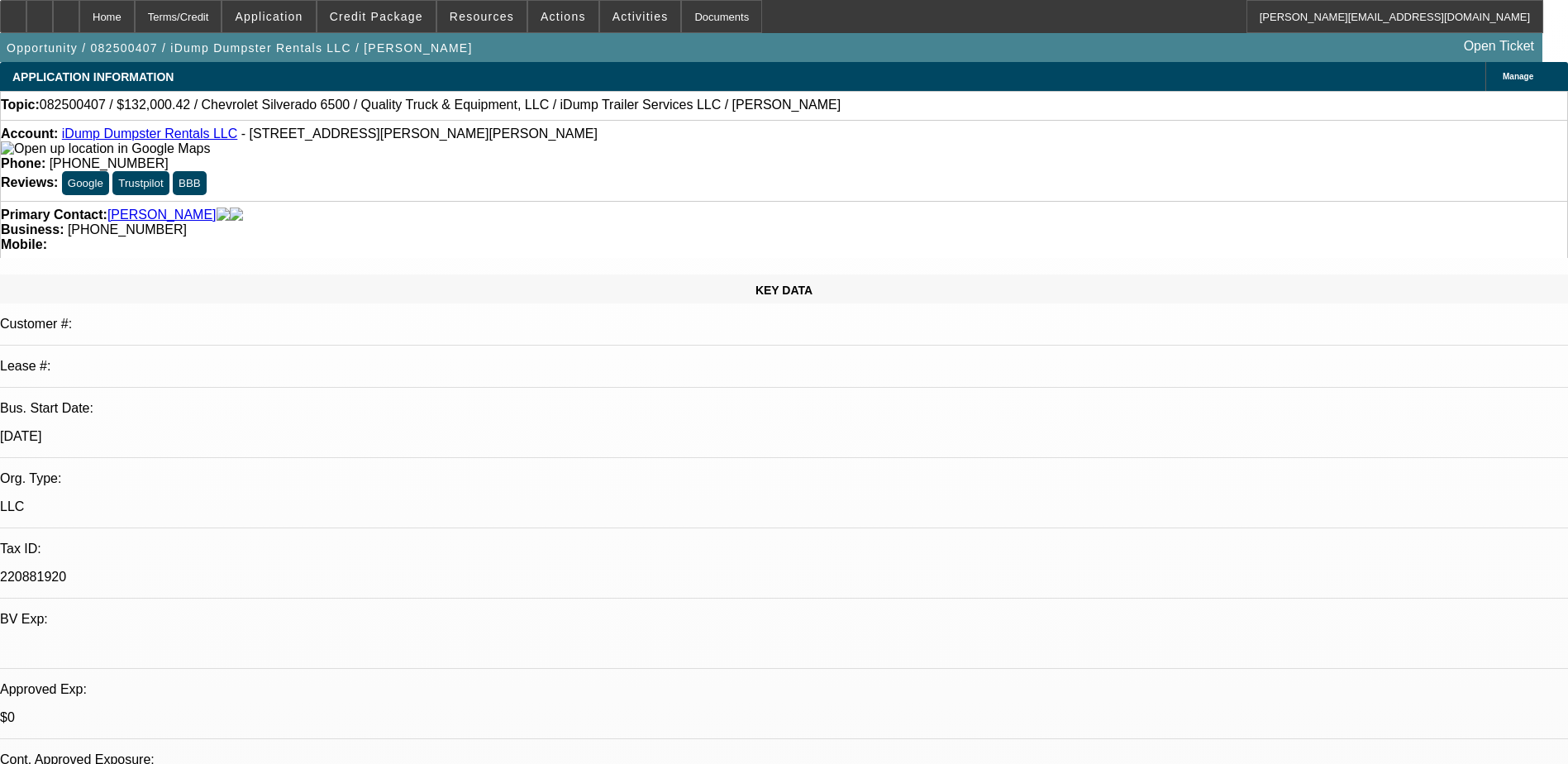
select select "0"
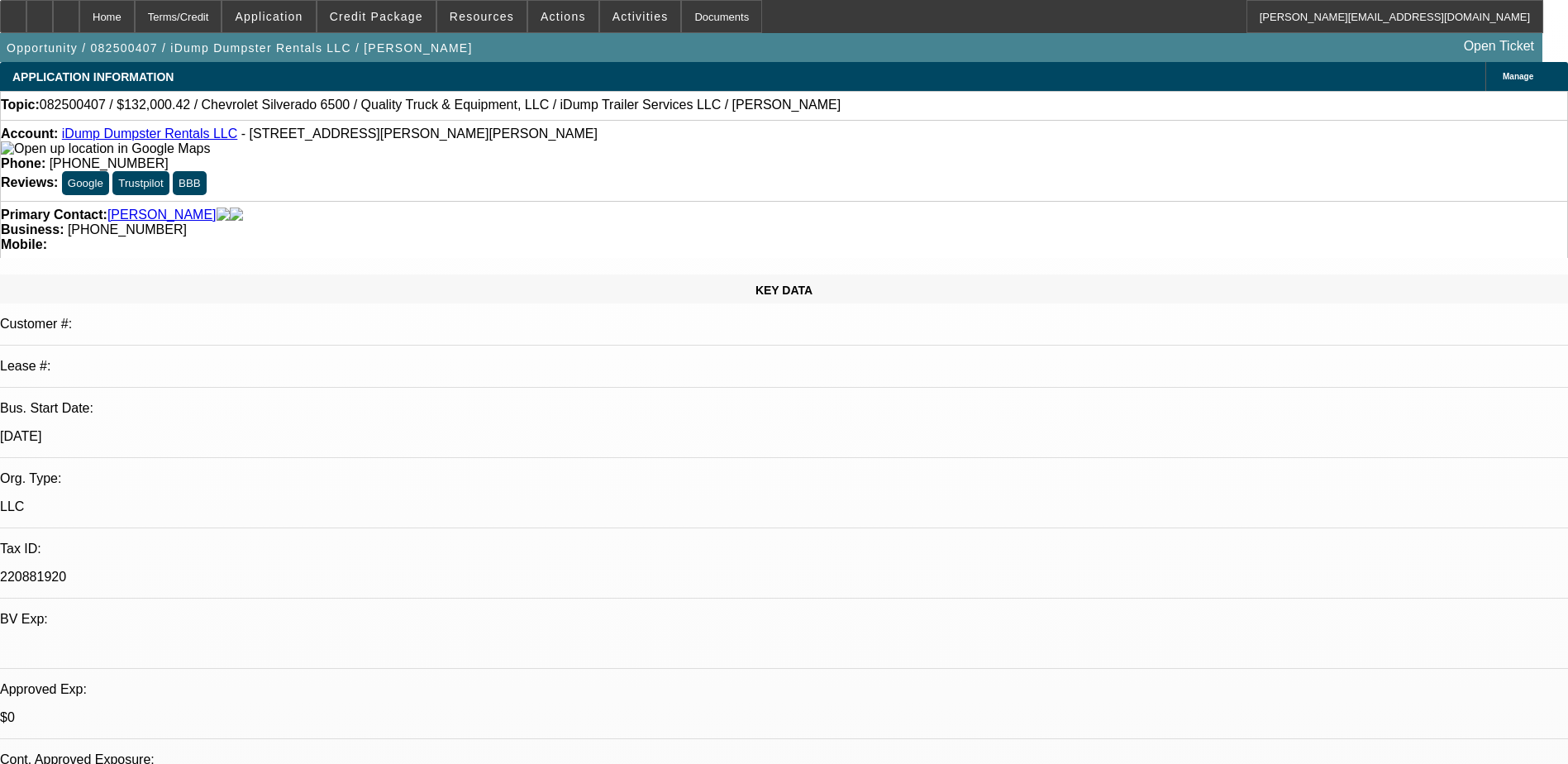
select select "0"
select select "1"
select select "6"
select select "1"
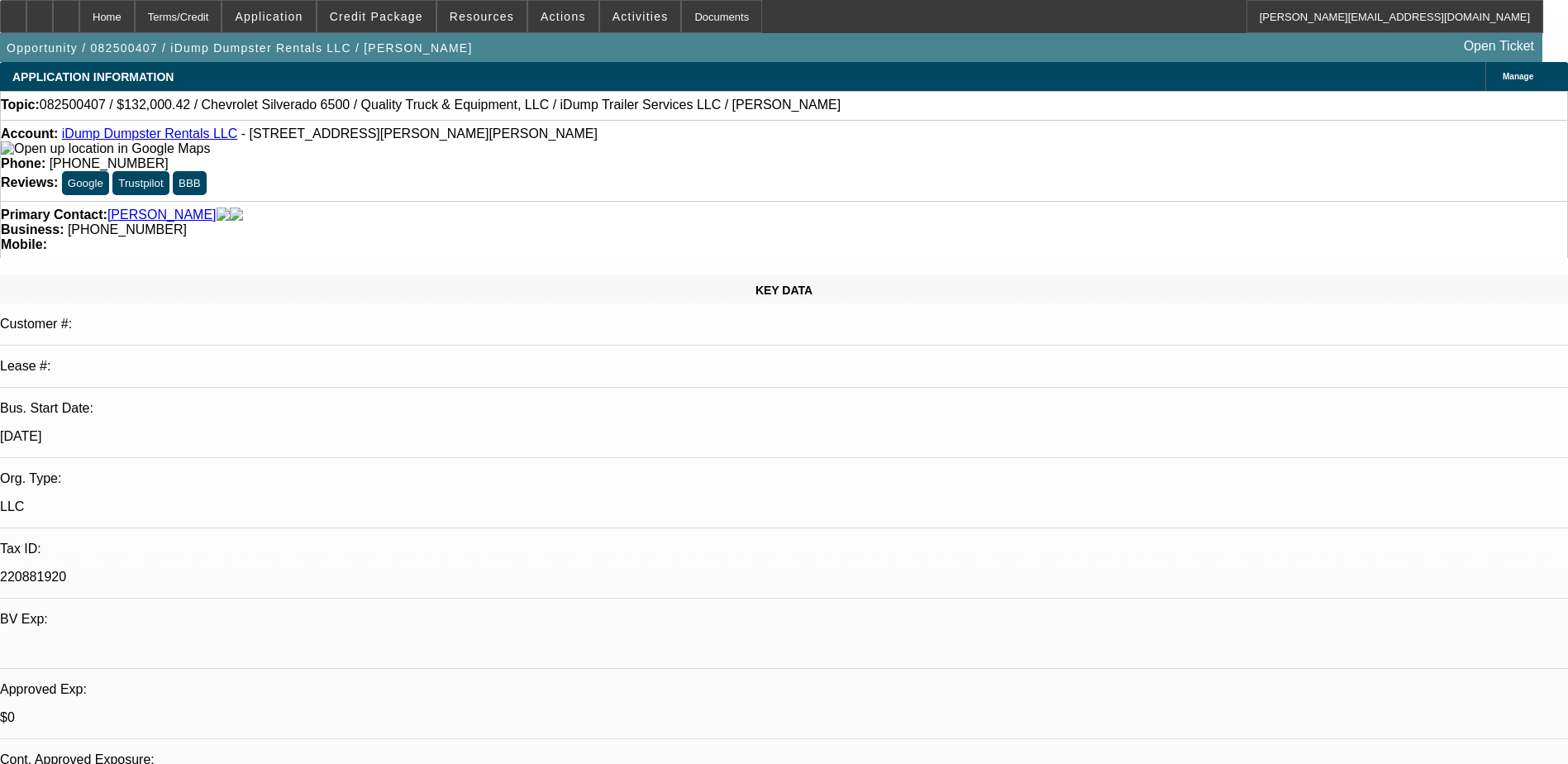
select select "1"
select select "6"
